Goal: Information Seeking & Learning: Learn about a topic

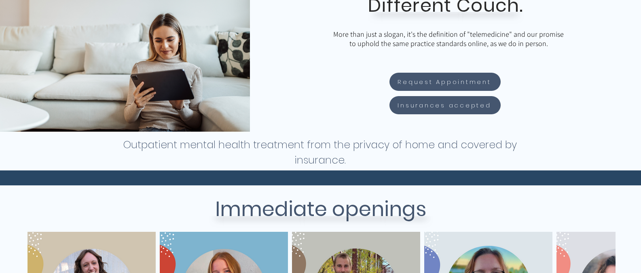
scroll to position [202, 0]
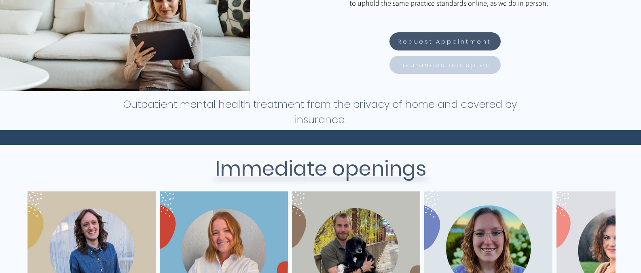
click at [427, 63] on span "Insurances accepted" at bounding box center [443, 64] width 93 height 9
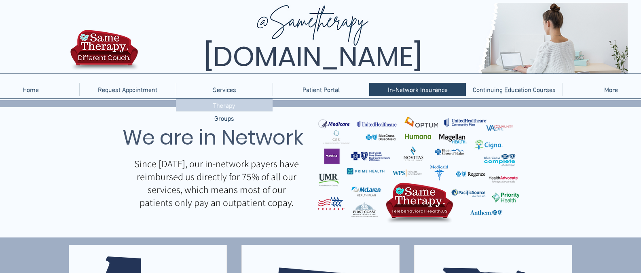
click at [218, 106] on p "Therapy" at bounding box center [224, 105] width 28 height 13
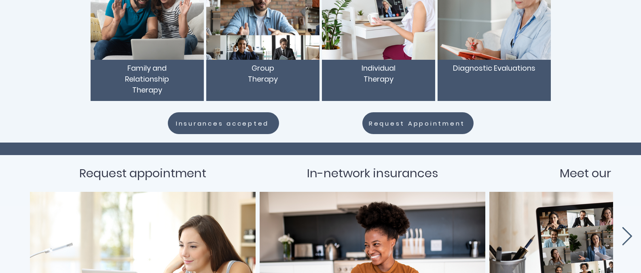
scroll to position [121, 0]
